Goal: Obtain resource: Obtain resource

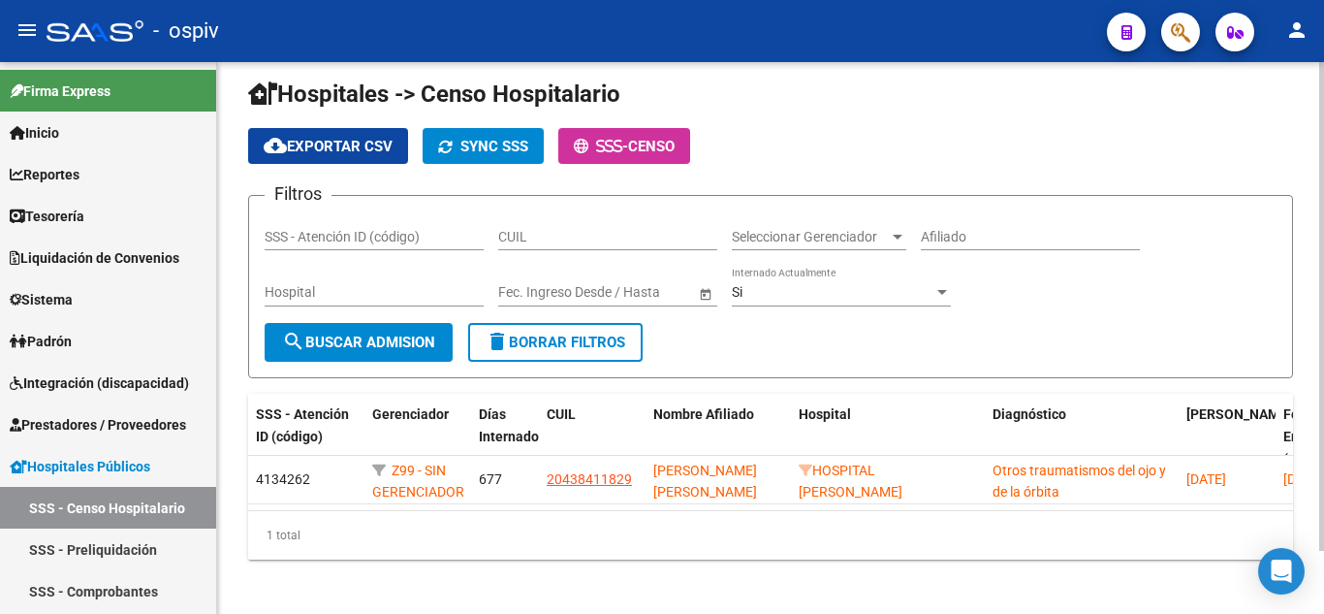
scroll to position [71, 0]
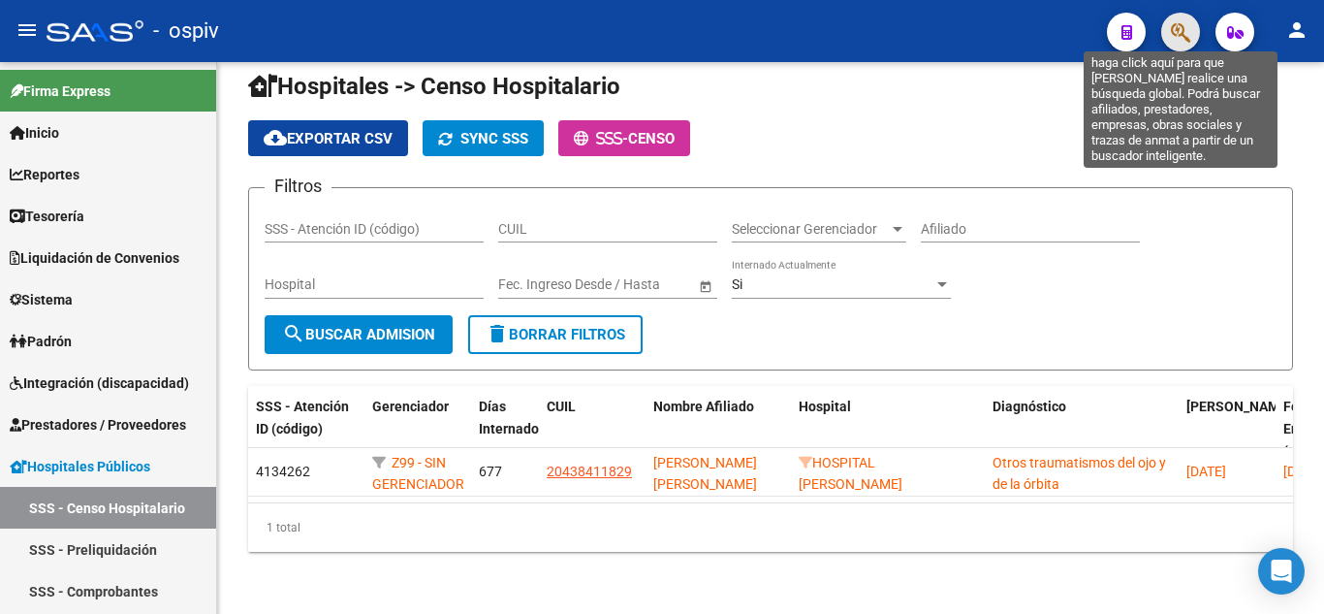
click at [1180, 41] on icon "button" at bounding box center [1180, 32] width 19 height 22
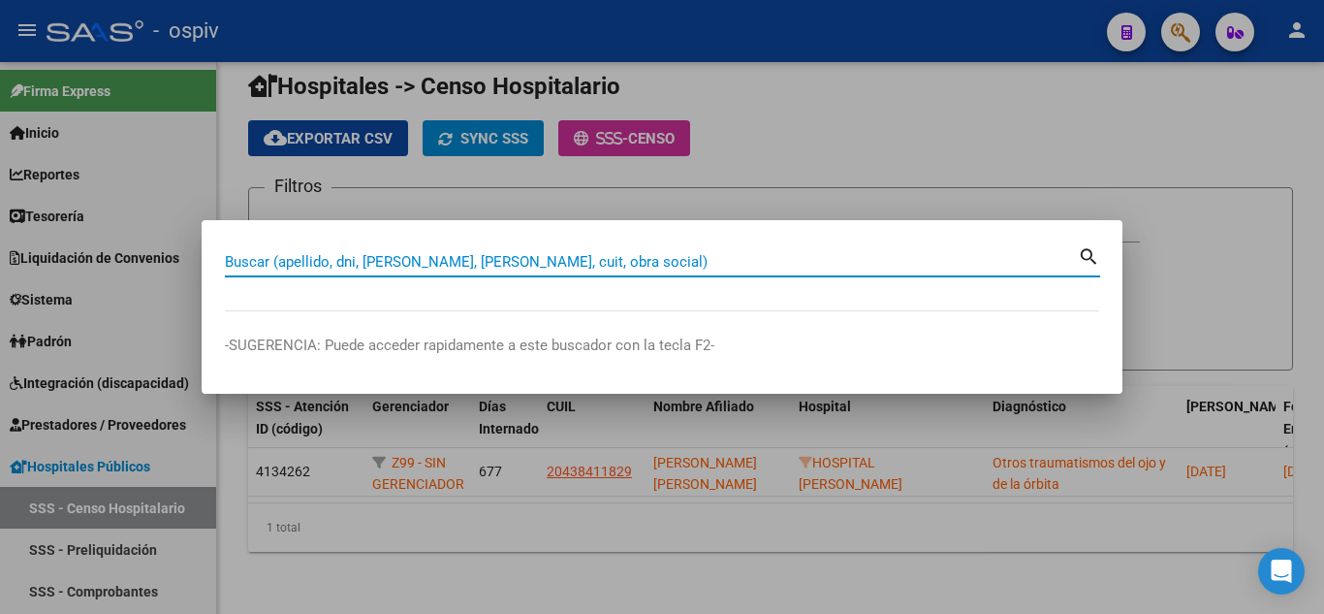
click at [698, 262] on input "Buscar (apellido, dni, [PERSON_NAME], [PERSON_NAME], cuit, obra social)" at bounding box center [651, 261] width 853 height 17
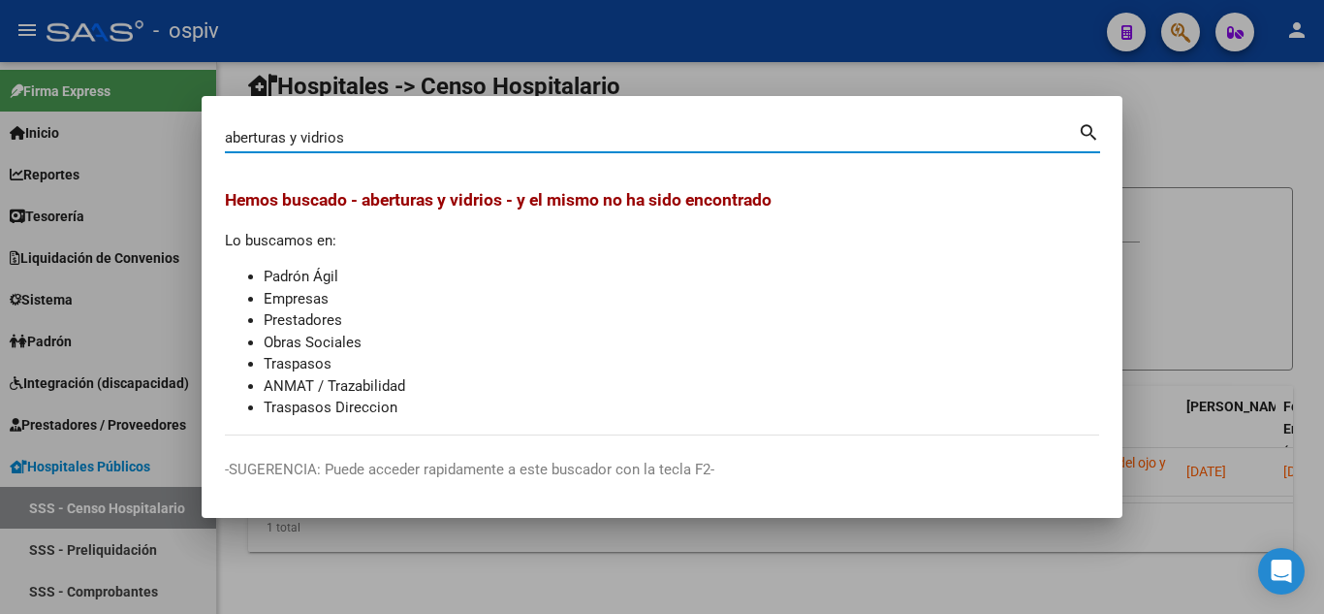
type input "aberturas y vidrios"
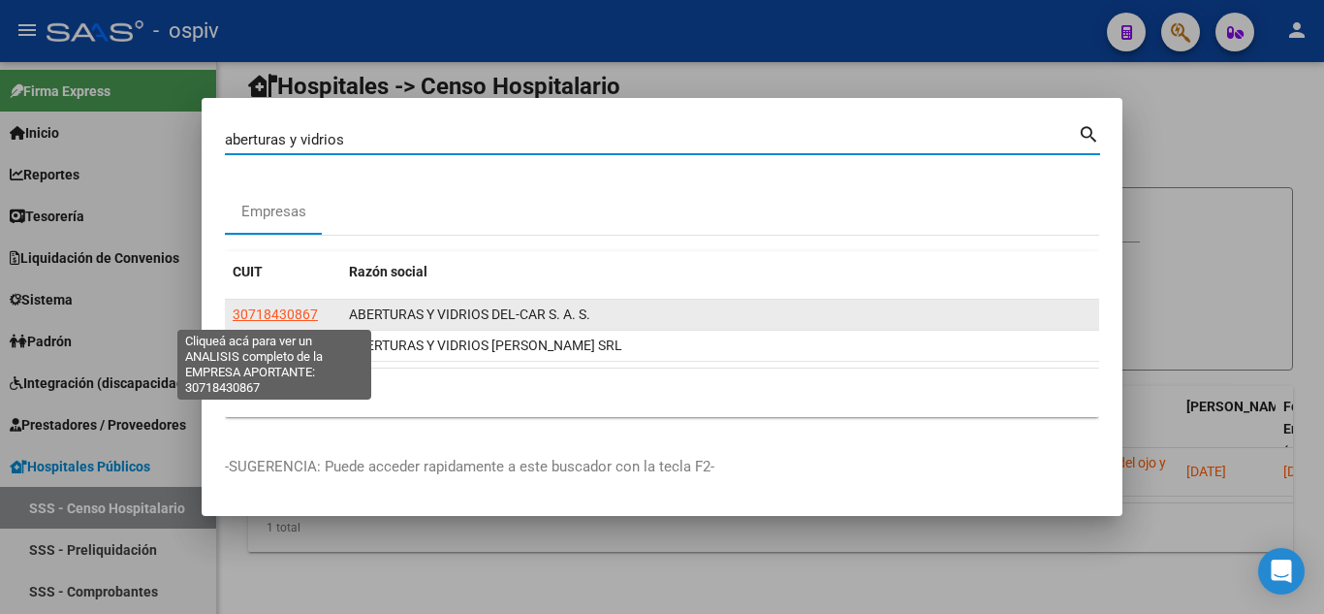
click at [264, 310] on span "30718430867" at bounding box center [275, 314] width 85 height 16
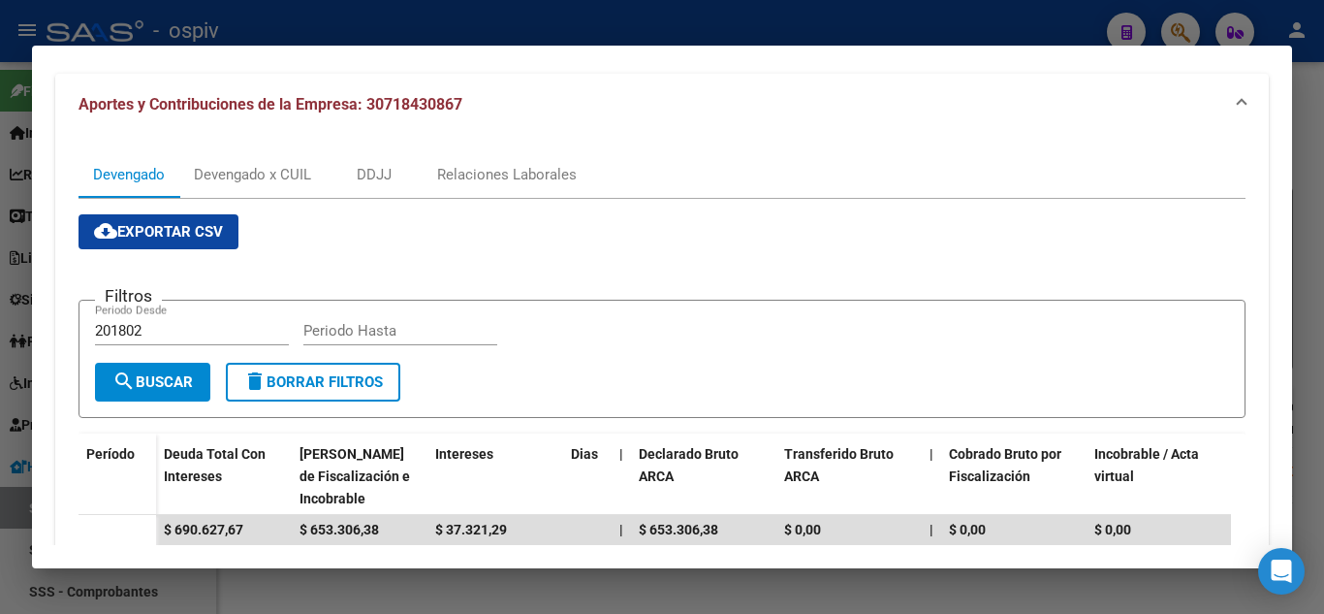
scroll to position [47, 0]
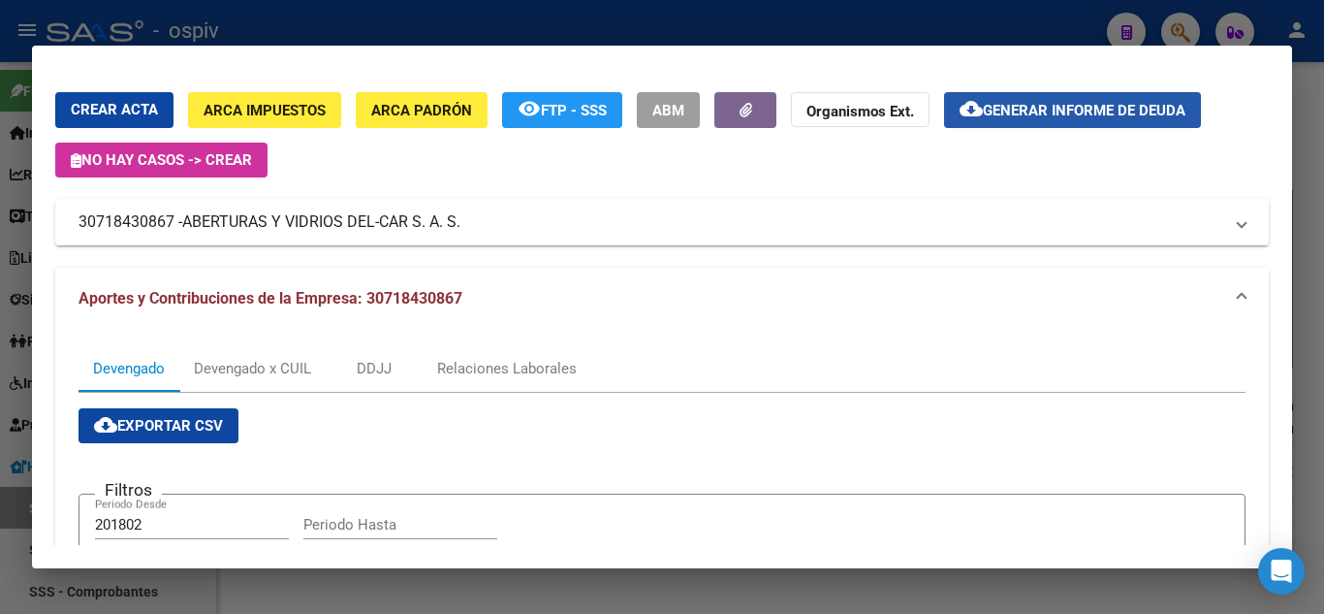
click at [1130, 111] on span "Generar informe de deuda" at bounding box center [1084, 110] width 203 height 17
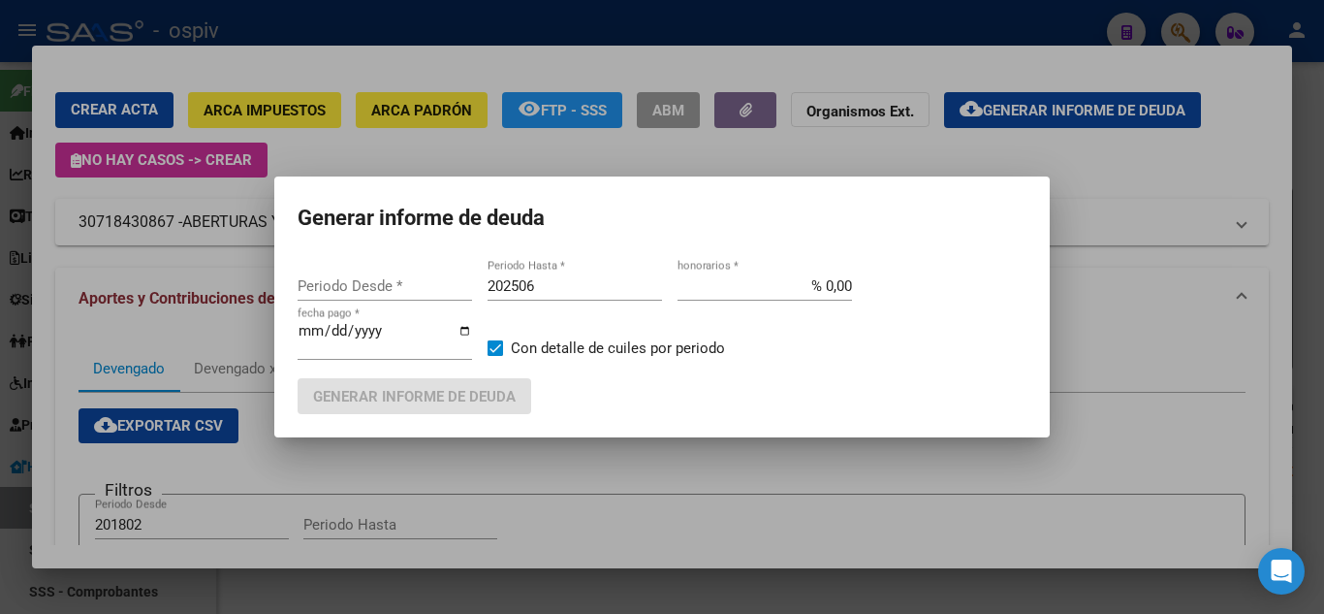
type input "201802"
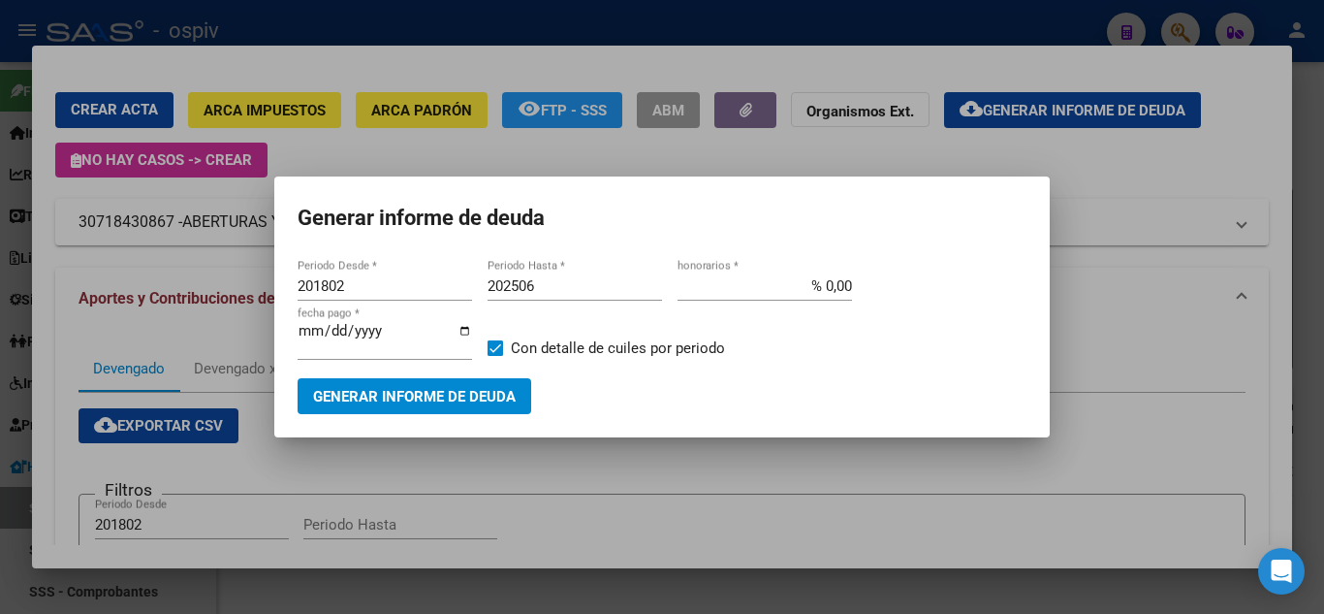
click at [353, 272] on div "201802 Periodo Desde *" at bounding box center [385, 285] width 175 height 29
click at [359, 290] on input "201802" at bounding box center [385, 285] width 175 height 17
type input "201501"
click at [548, 288] on input "202506" at bounding box center [575, 285] width 175 height 17
type input "202509"
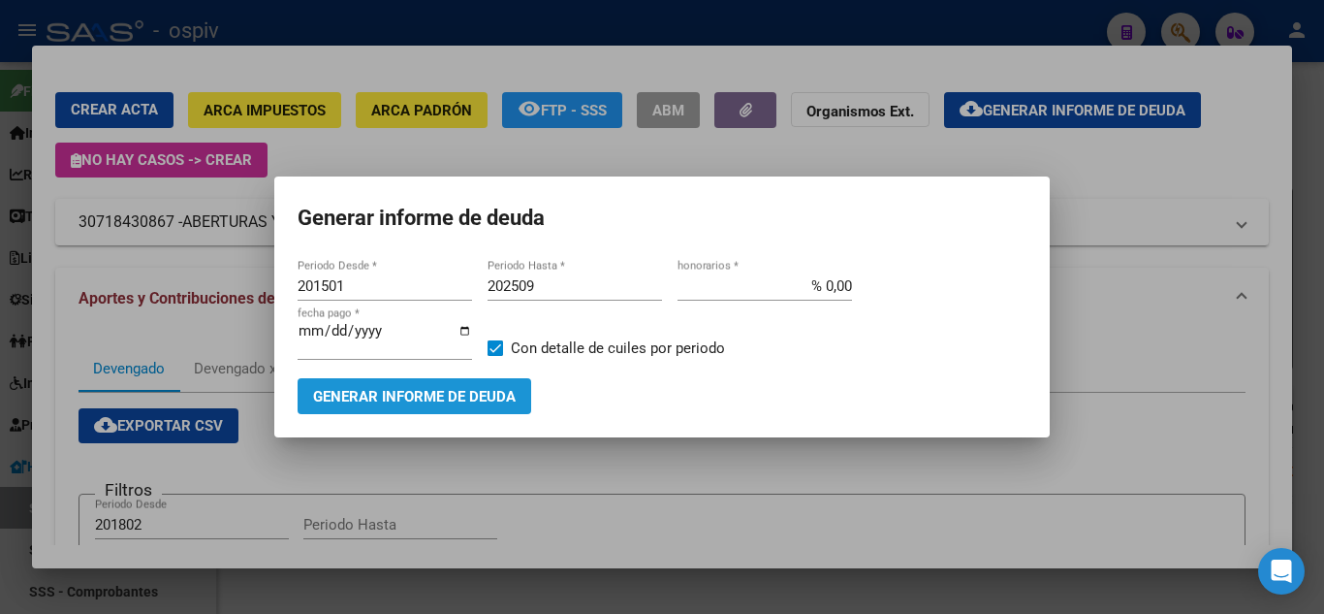
click at [459, 397] on span "Generar informe de deuda" at bounding box center [414, 396] width 203 height 17
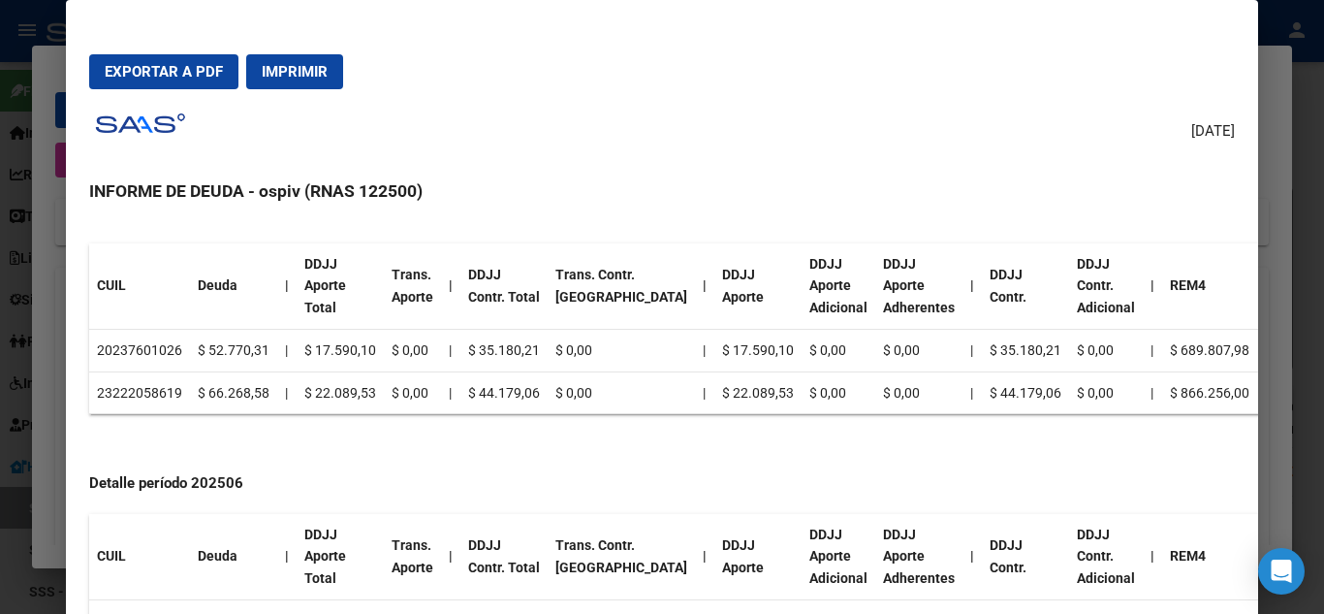
scroll to position [873, 0]
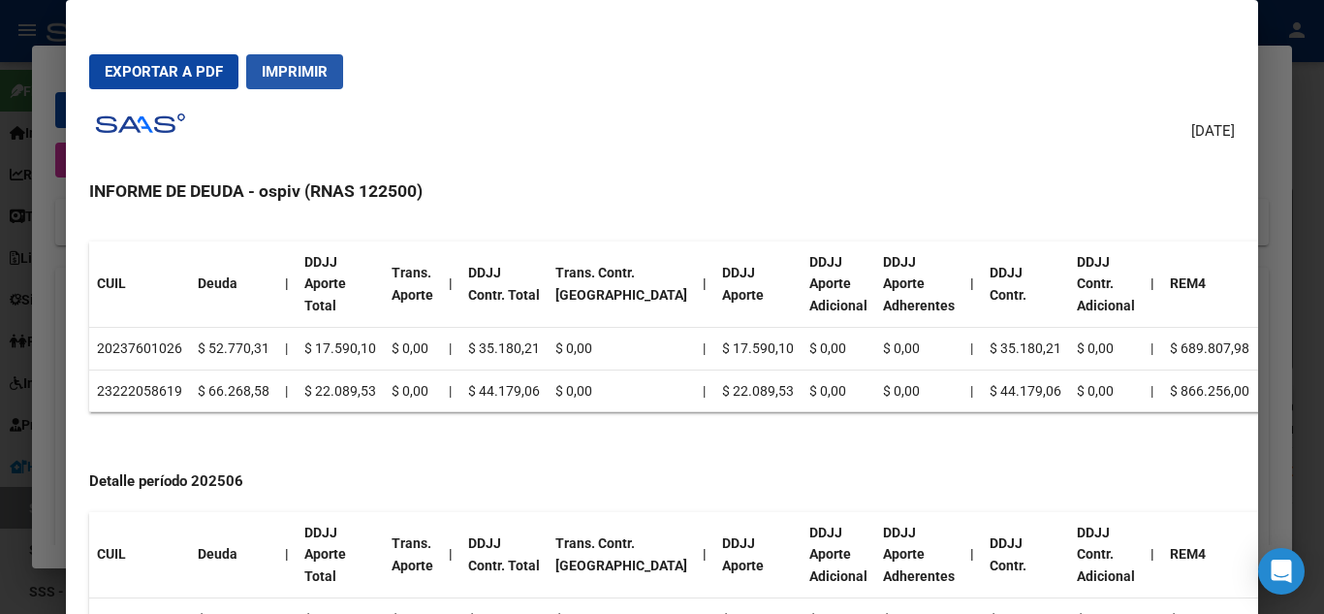
click at [326, 61] on button "Imprimir" at bounding box center [294, 71] width 97 height 35
